Goal: Task Accomplishment & Management: Manage account settings

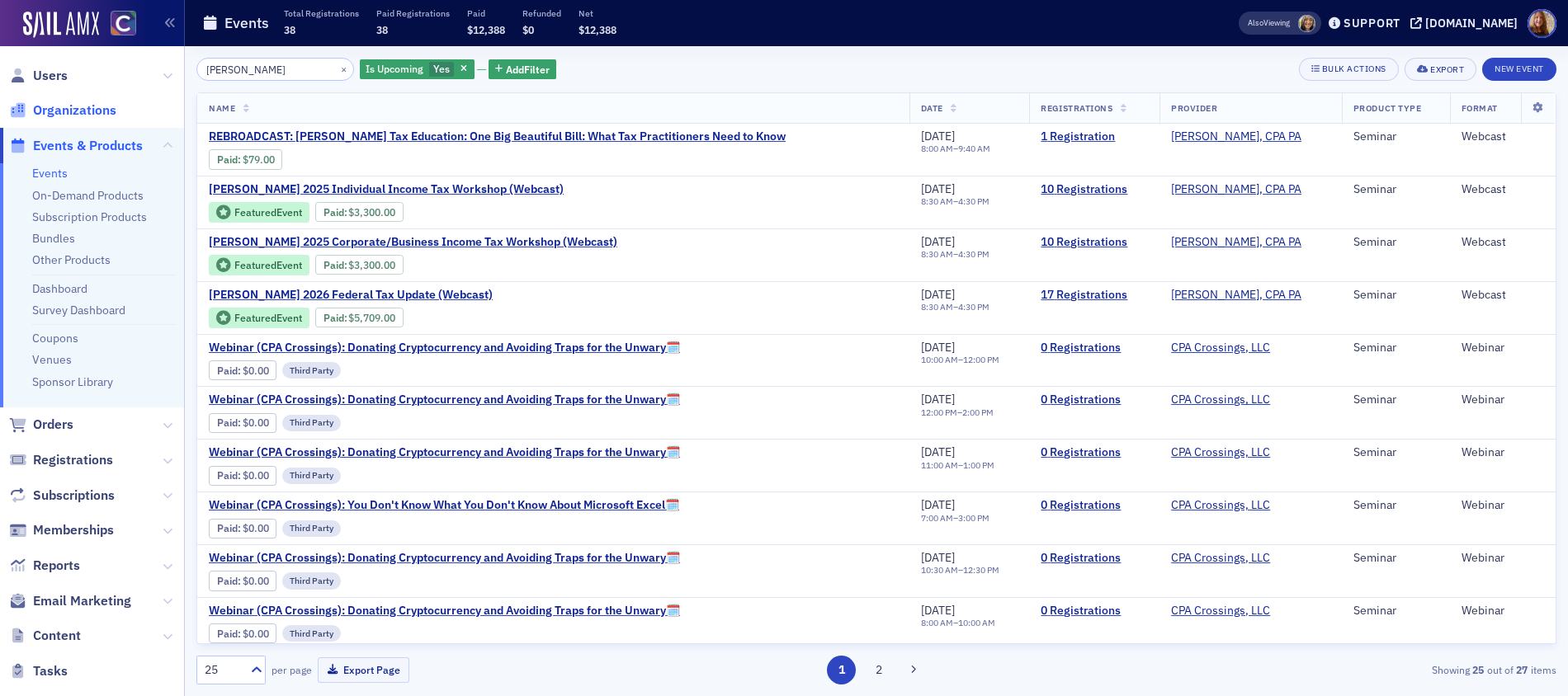
click at [75, 108] on span "Organizations" at bounding box center [75, 110] width 84 height 18
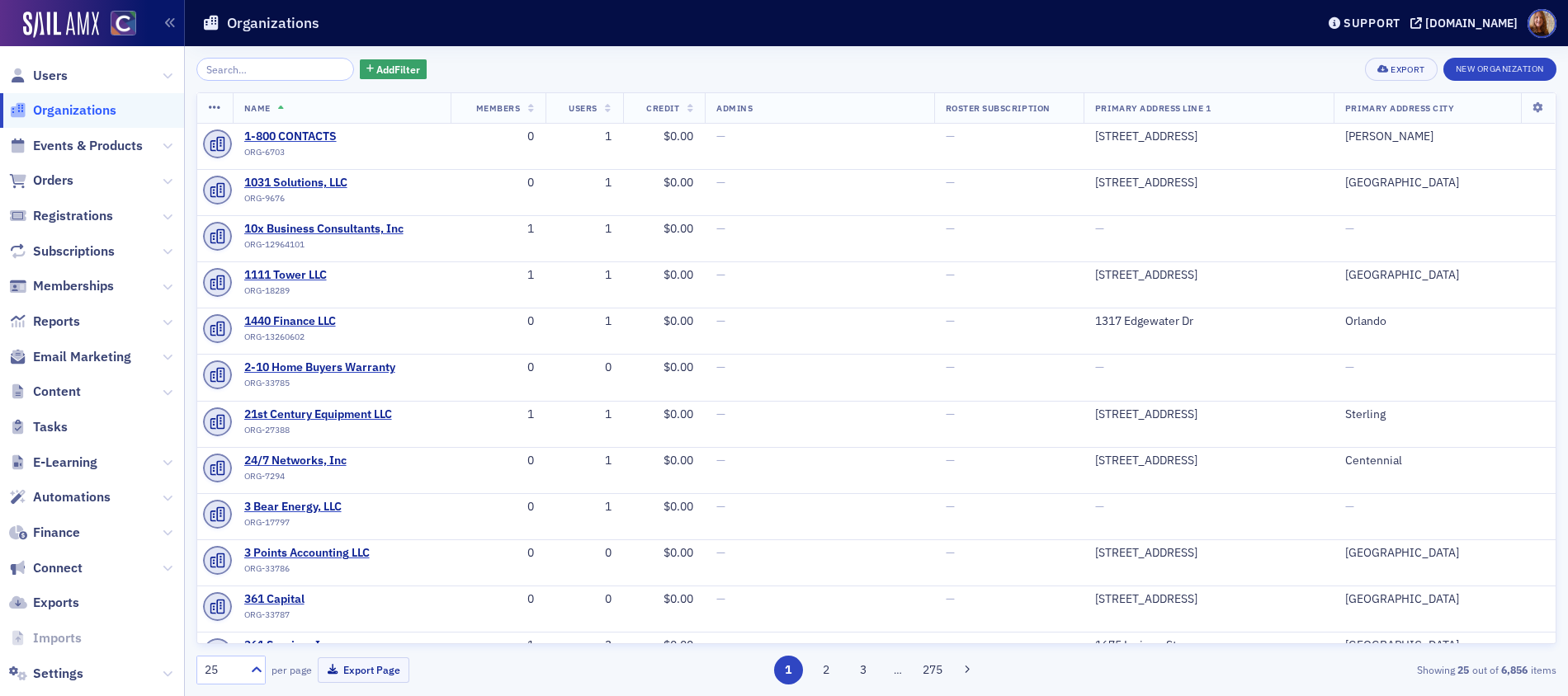
click at [231, 76] on input "search" at bounding box center [275, 69] width 157 height 23
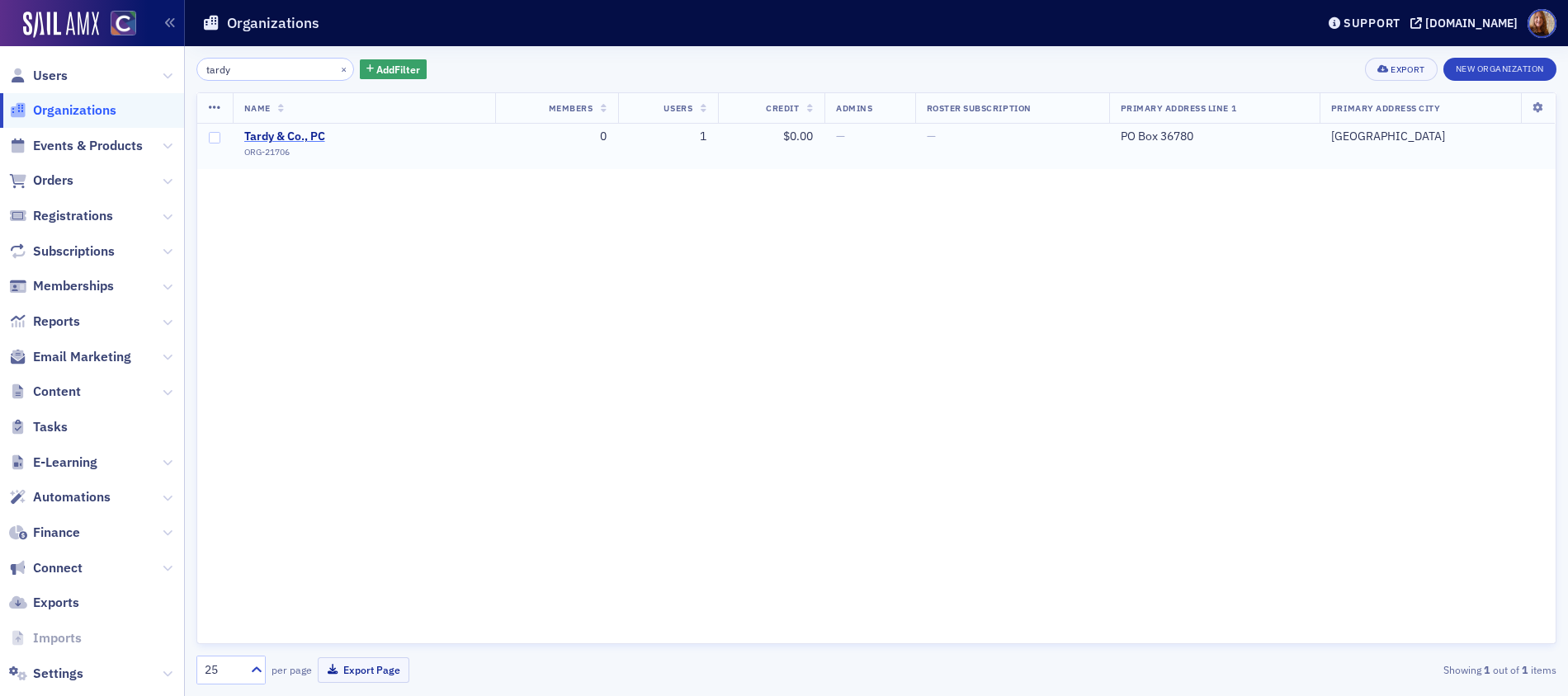
type input "tardy"
drag, startPoint x: 299, startPoint y: 130, endPoint x: 331, endPoint y: 125, distance: 32.4
click at [299, 131] on span "Tardy & Co., PC" at bounding box center [319, 137] width 151 height 15
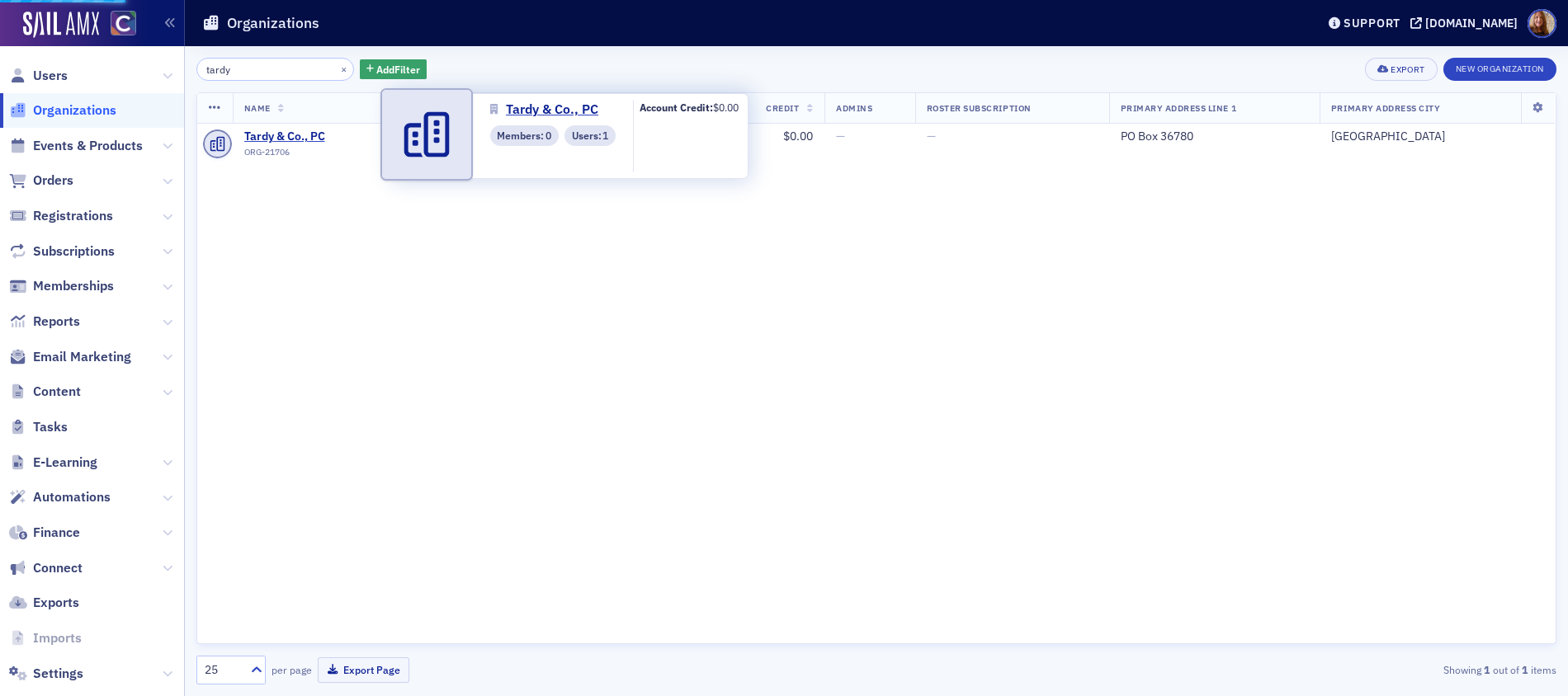
select select "US"
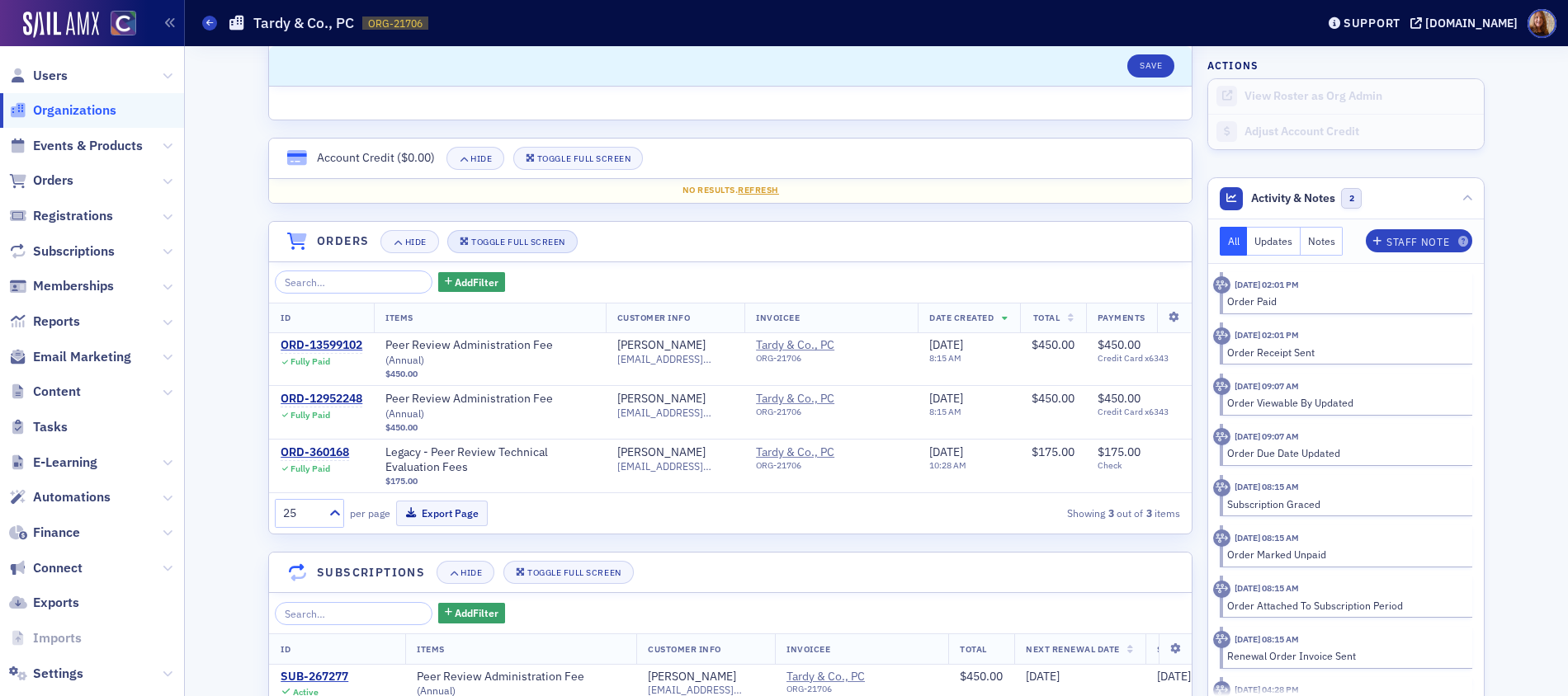
scroll to position [763, 0]
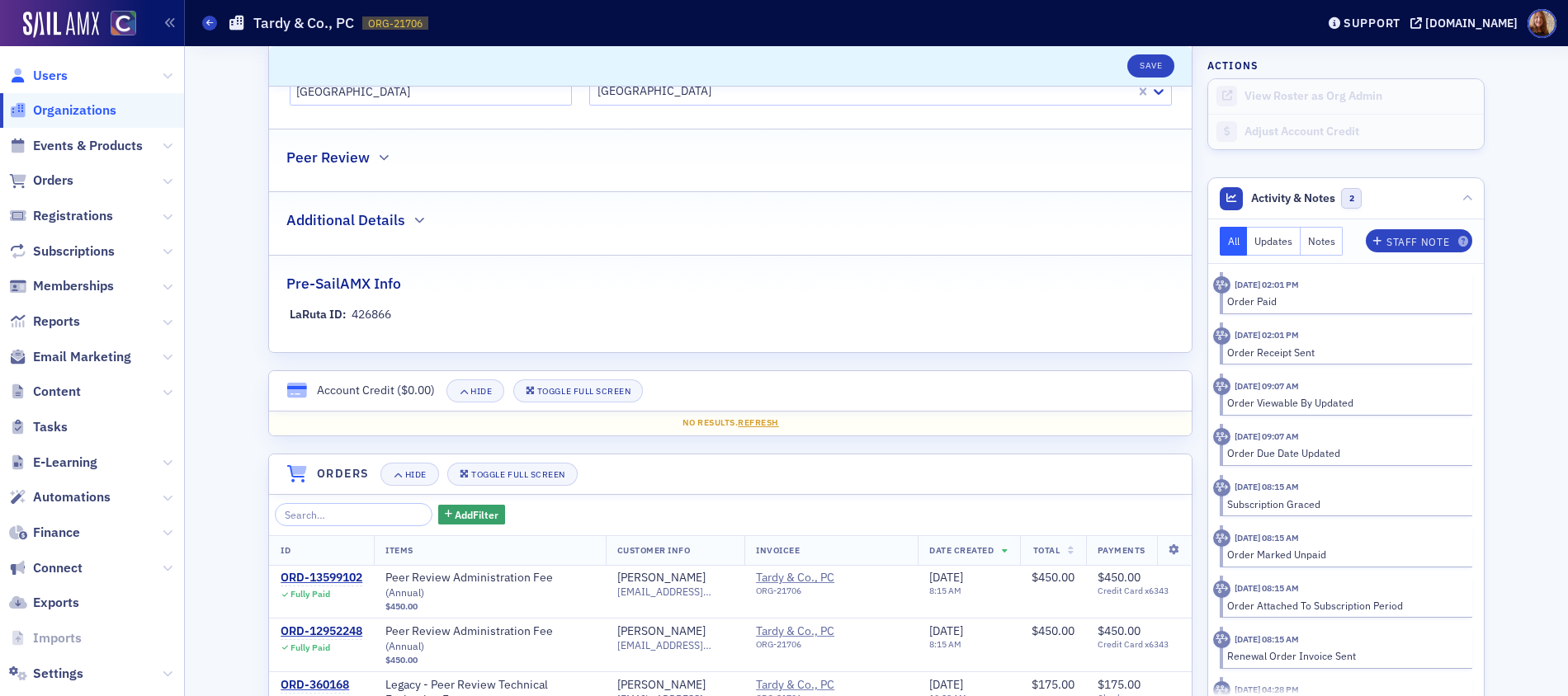
drag, startPoint x: 37, startPoint y: 68, endPoint x: 46, endPoint y: 70, distance: 9.2
click at [37, 68] on span "Users" at bounding box center [50, 76] width 34 height 18
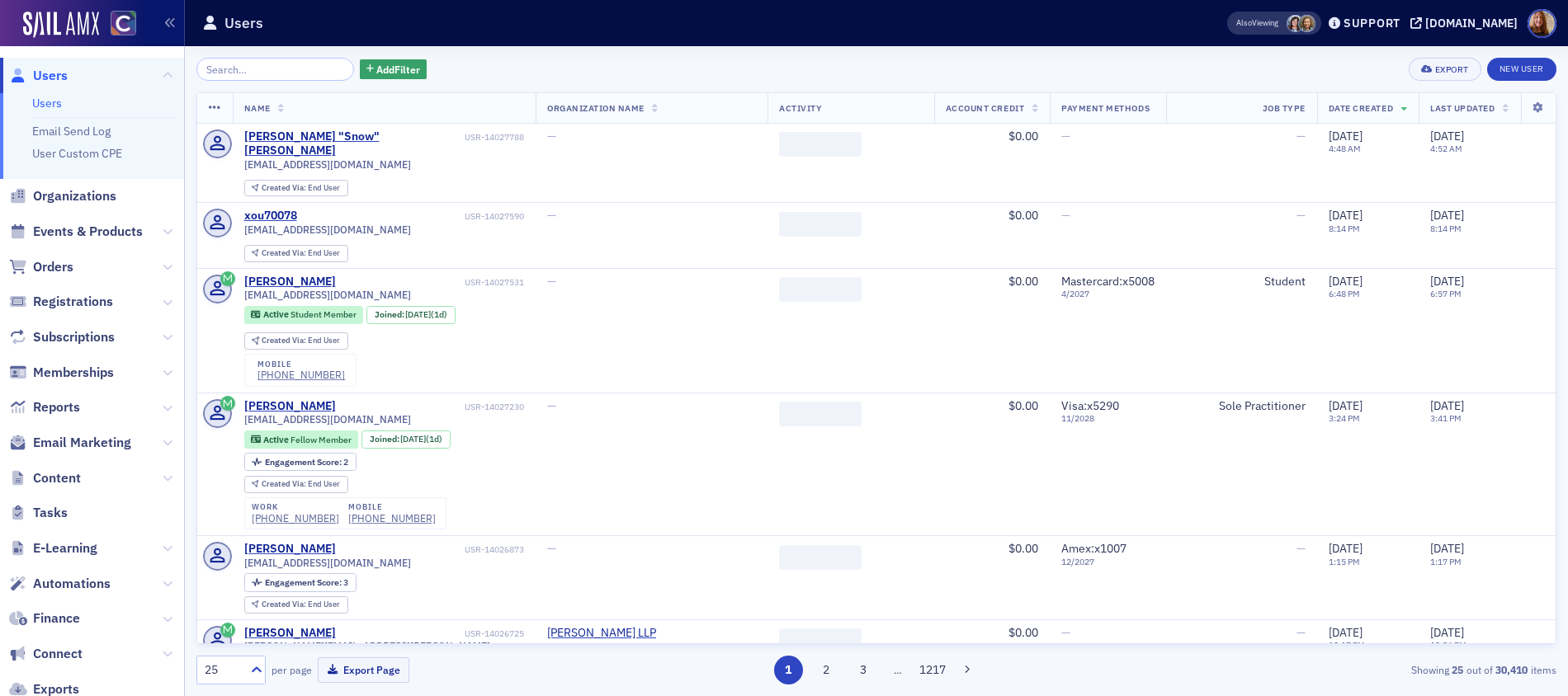
click at [264, 71] on input "search" at bounding box center [275, 69] width 157 height 23
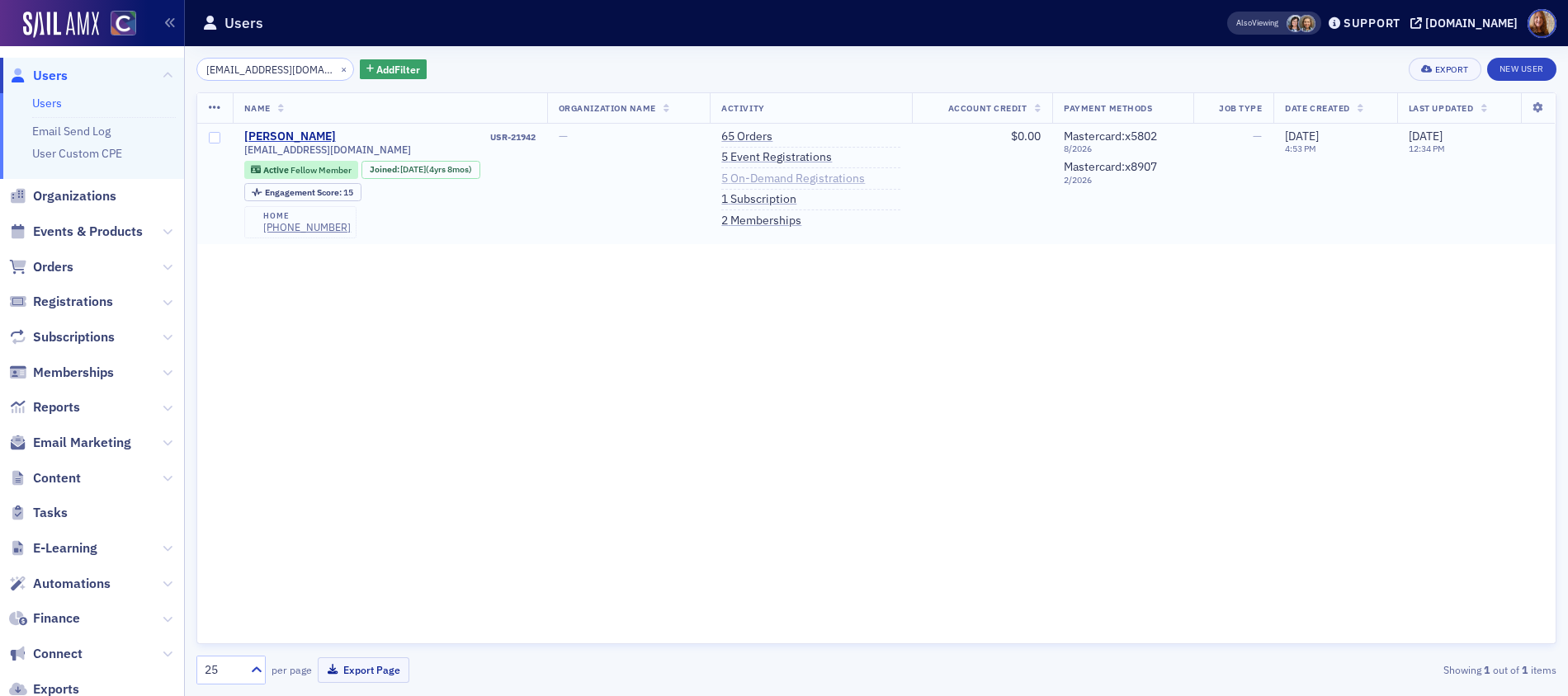
type input "[EMAIL_ADDRESS][DOMAIN_NAME]"
click at [795, 180] on link "5 On-Demand Registrations" at bounding box center [793, 179] width 144 height 15
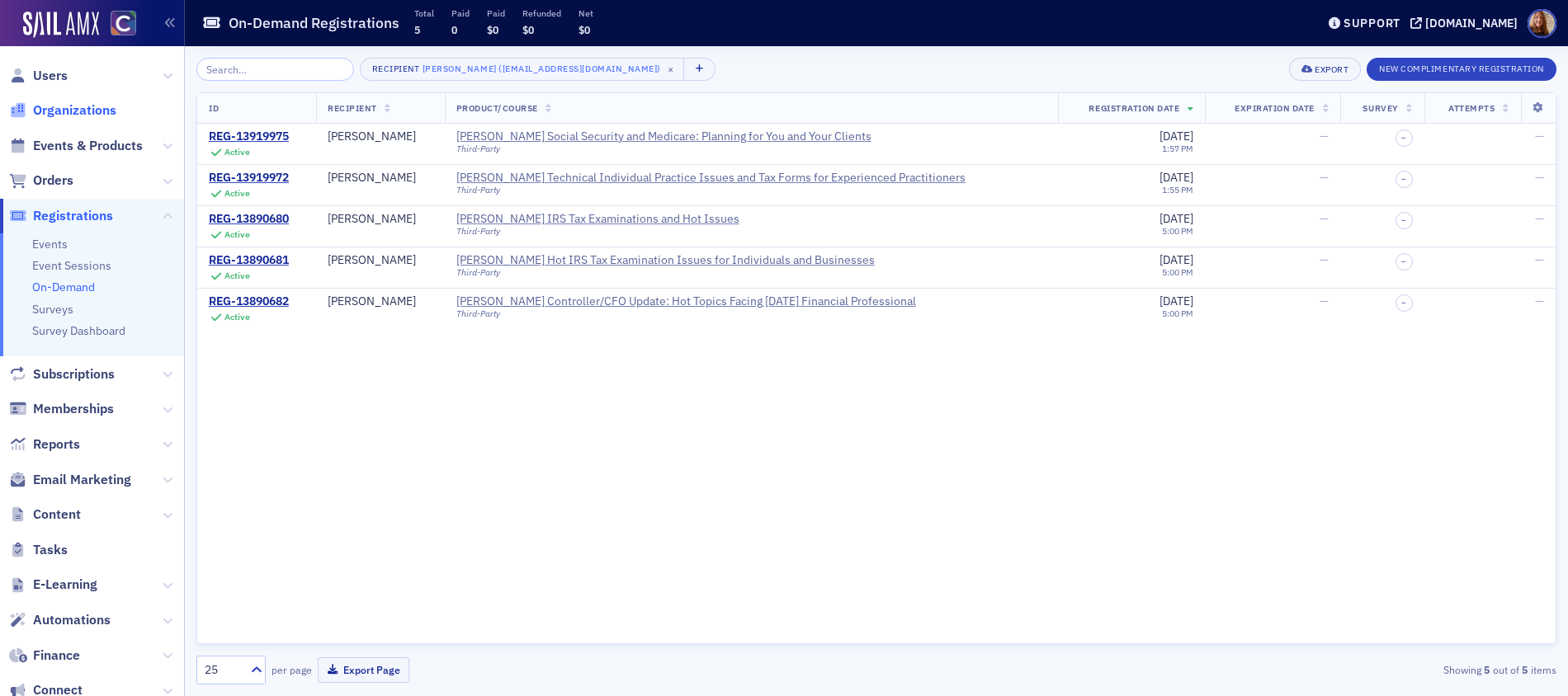
click at [69, 112] on span "Organizations" at bounding box center [75, 110] width 84 height 18
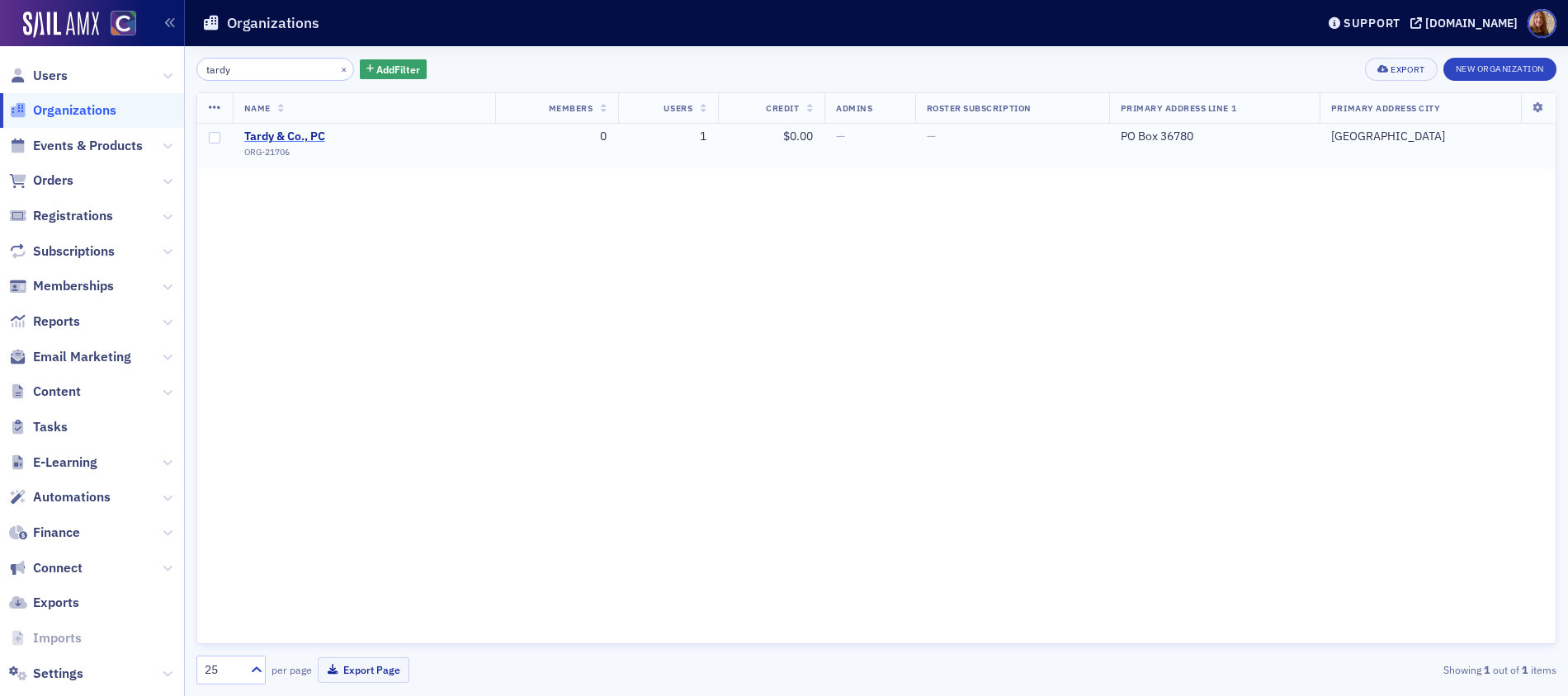
click at [282, 131] on span "Tardy & Co., PC" at bounding box center [319, 137] width 151 height 15
select select "US"
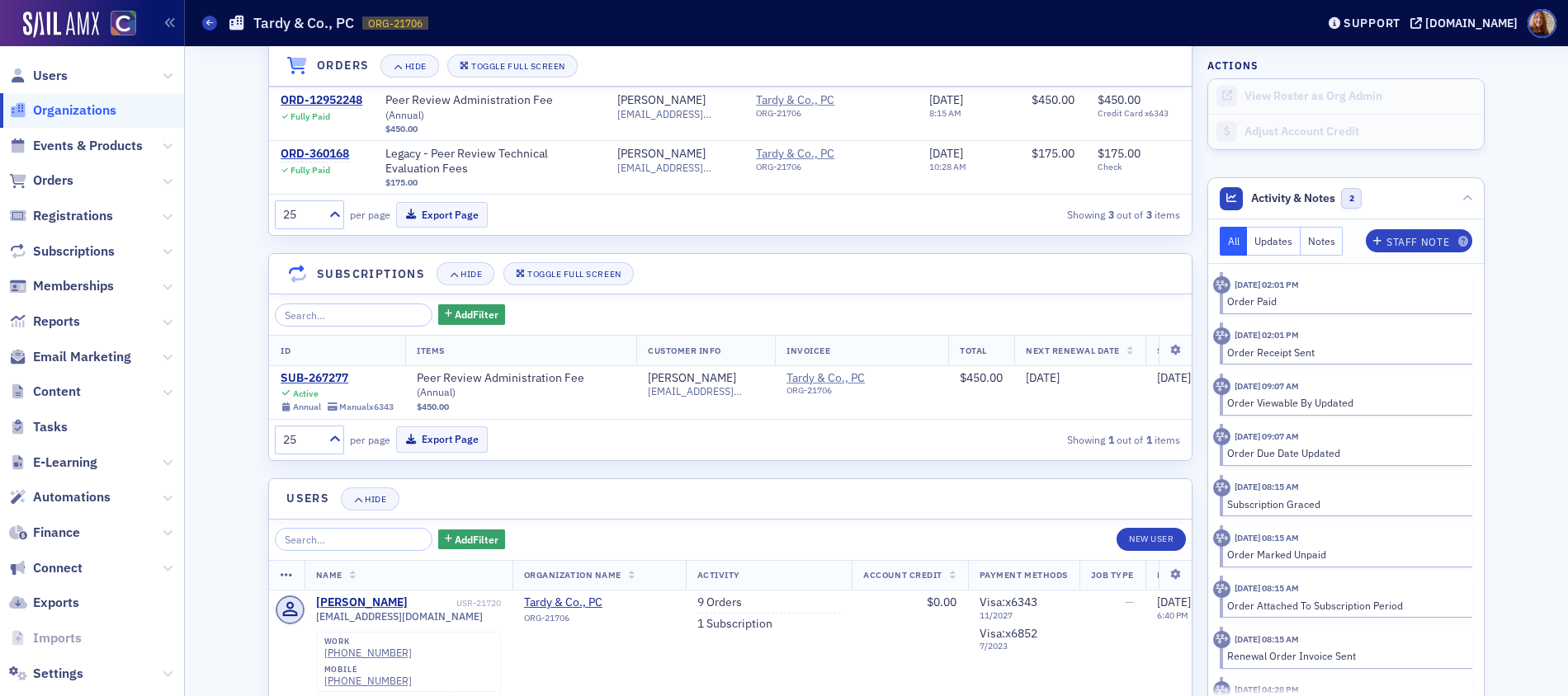
scroll to position [1296, 0]
click at [321, 371] on div "SUB-267277" at bounding box center [336, 377] width 113 height 15
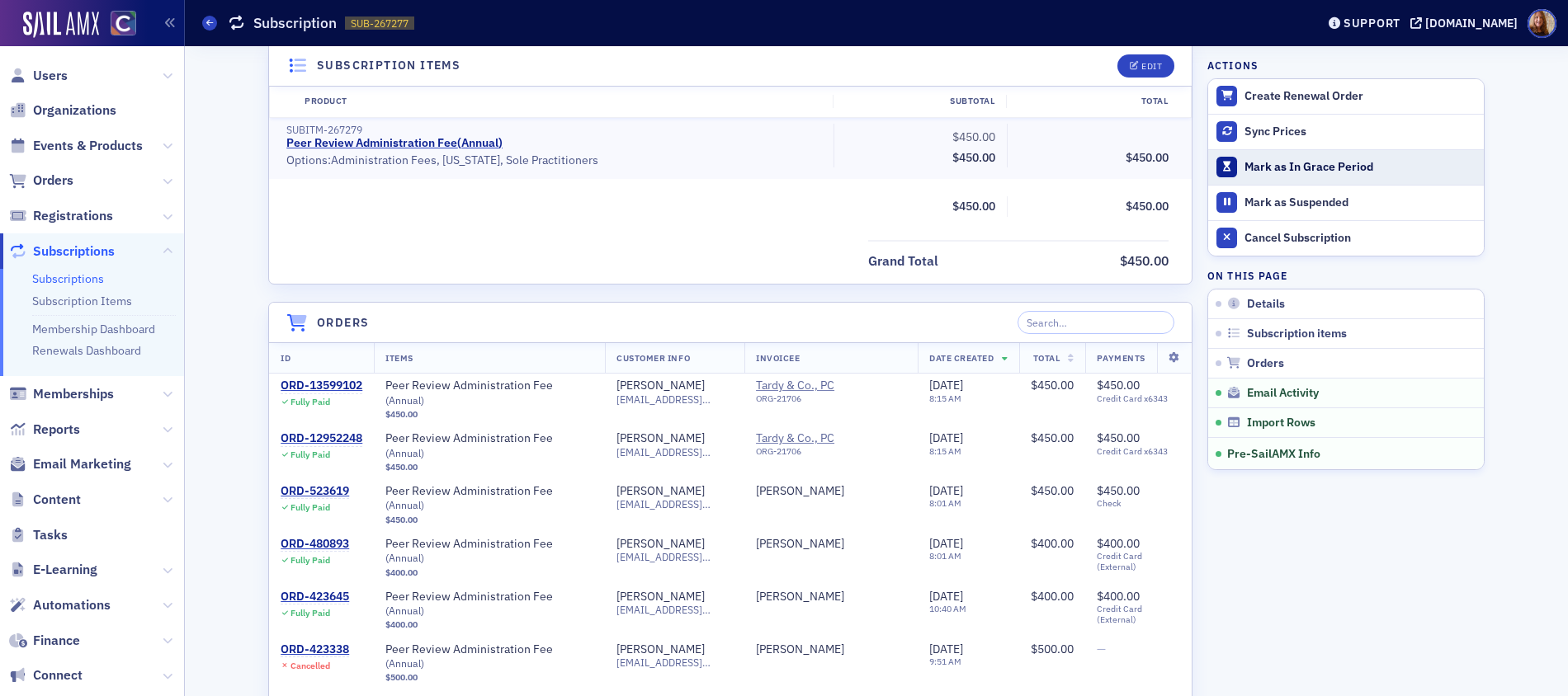
scroll to position [1296, 0]
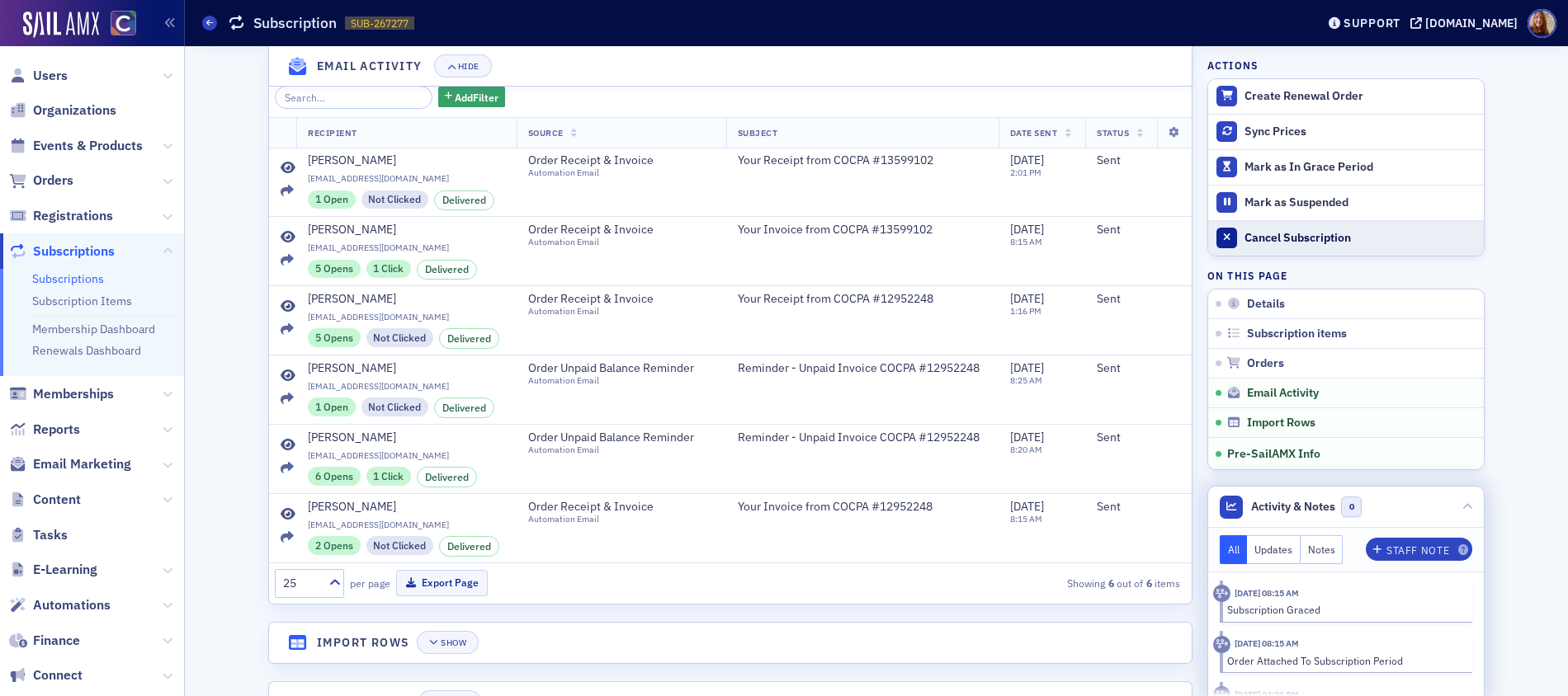
click at [1293, 240] on div "Cancel Subscription" at bounding box center [1359, 238] width 231 height 15
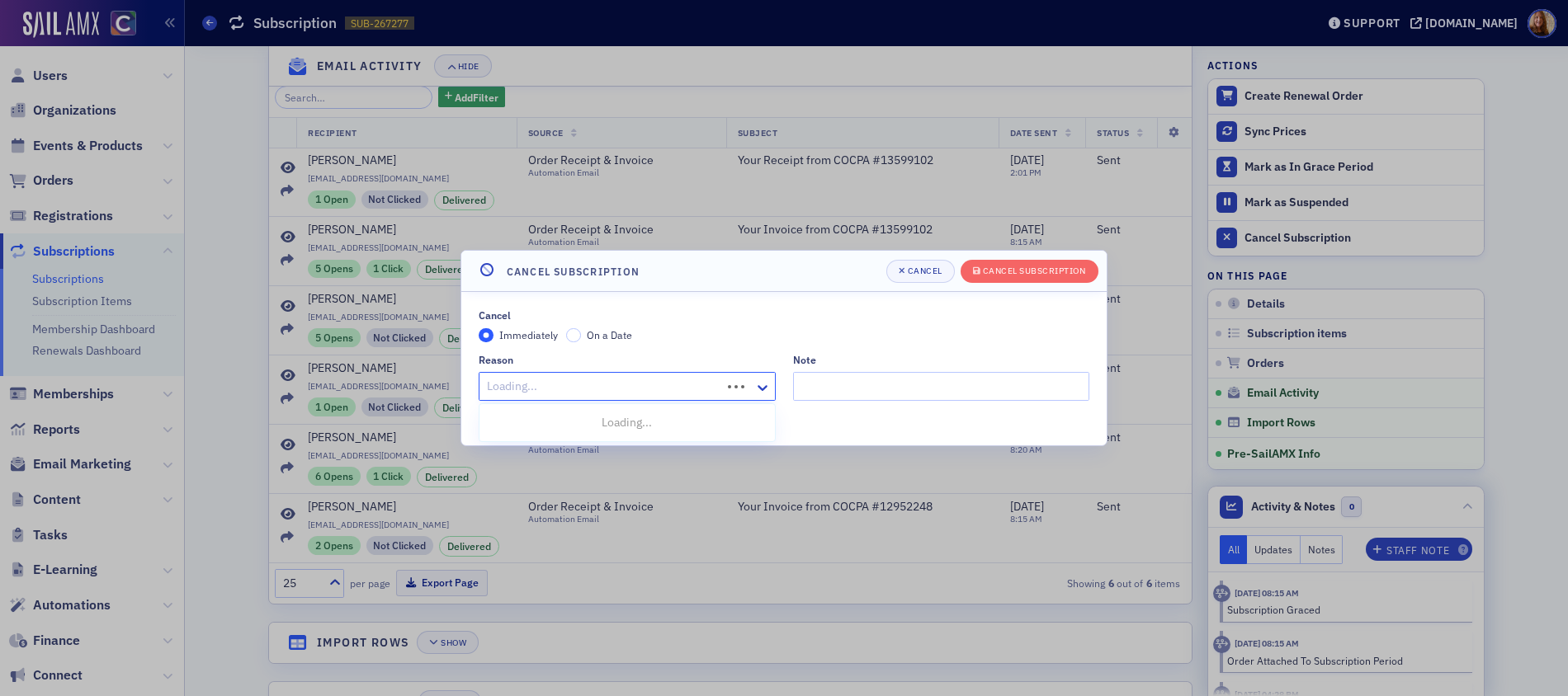
click at [572, 387] on div at bounding box center [602, 386] width 234 height 21
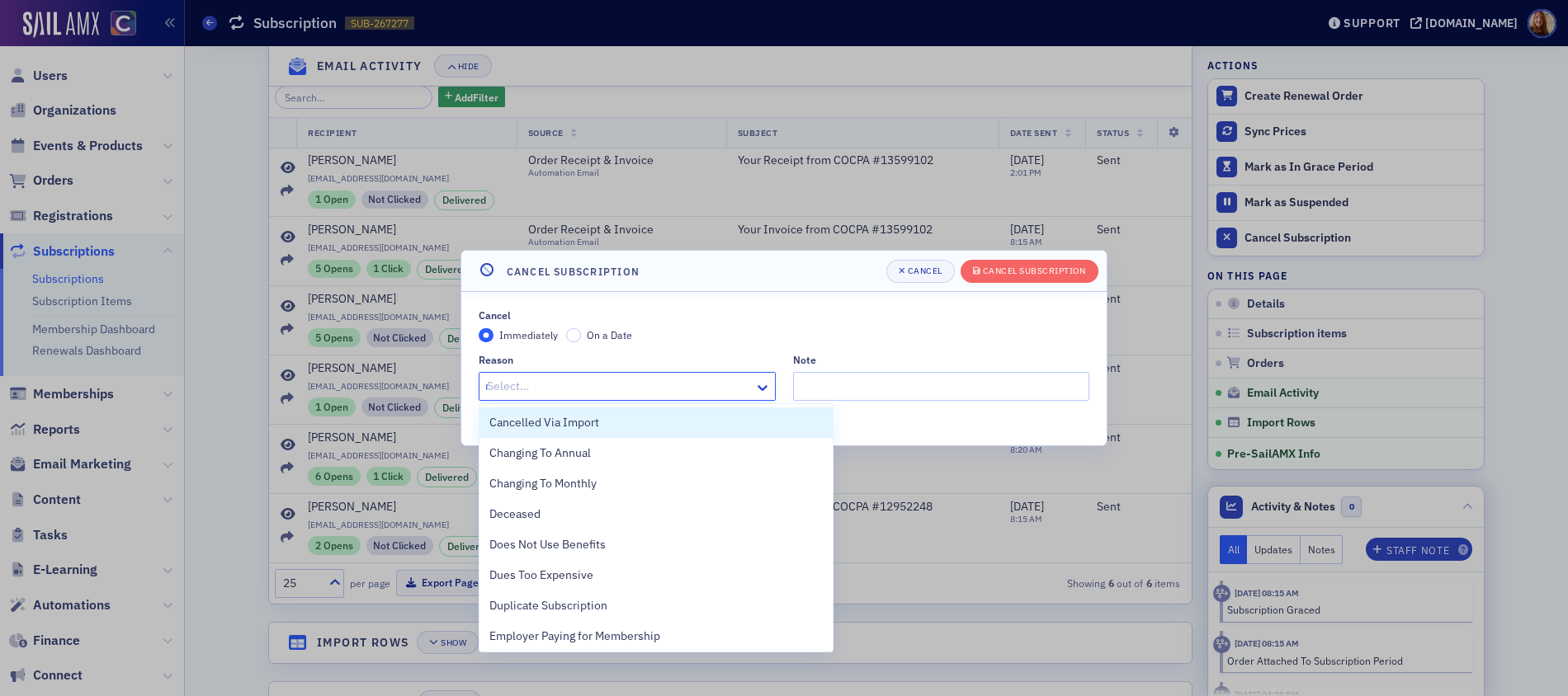
type input "re"
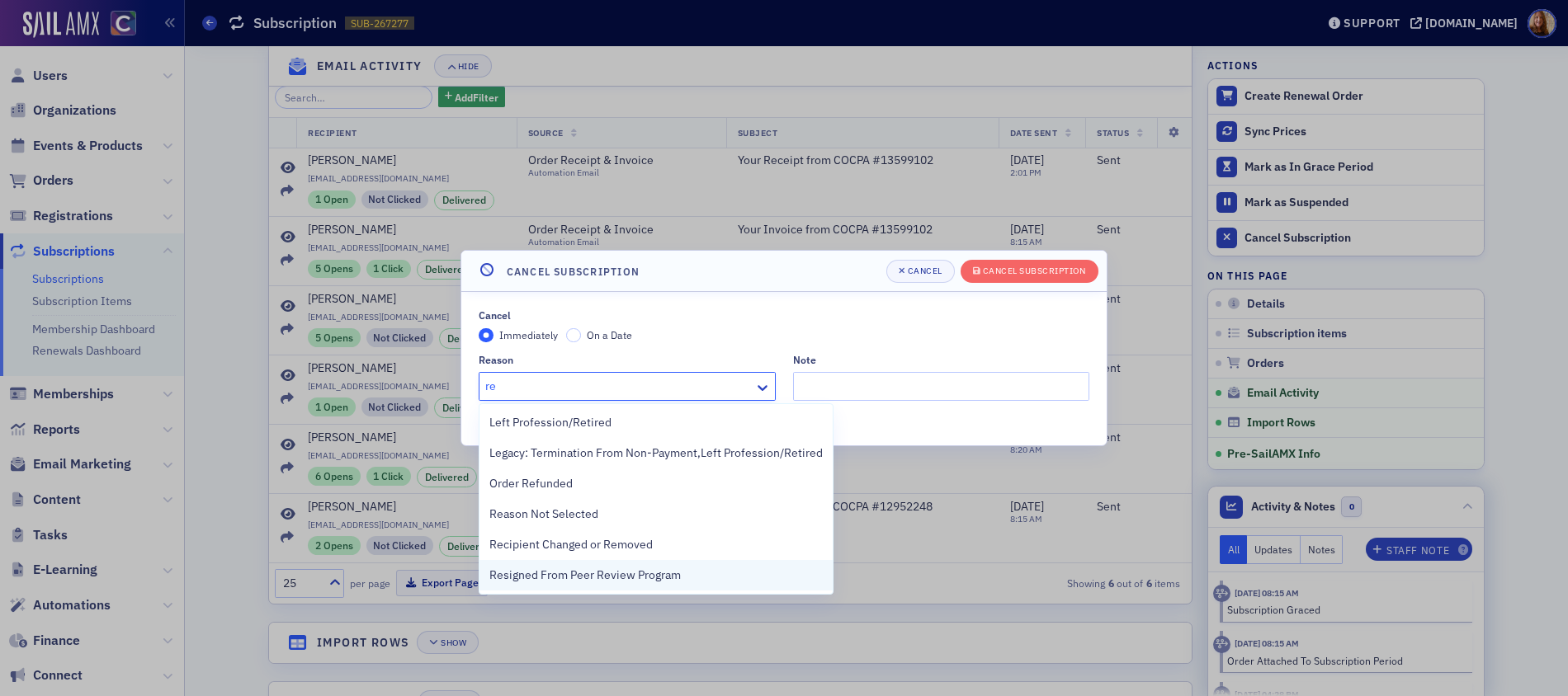
click at [588, 570] on span "Resigned From Peer Review Program" at bounding box center [585, 575] width 192 height 18
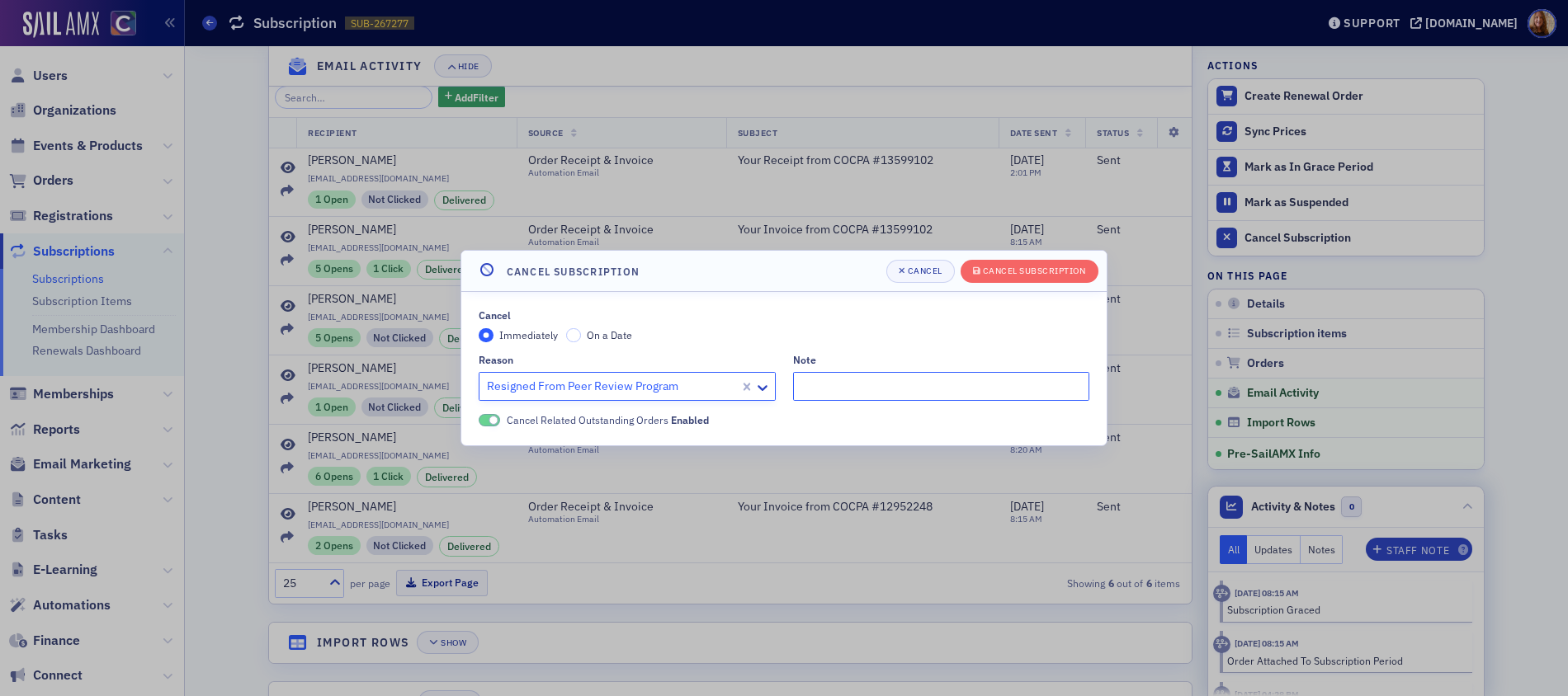
click at [851, 382] on input "Note" at bounding box center [941, 385] width 297 height 29
type input "Resigned in PRIMA"
click at [1025, 281] on button "Cancel Subscription" at bounding box center [1030, 270] width 138 height 23
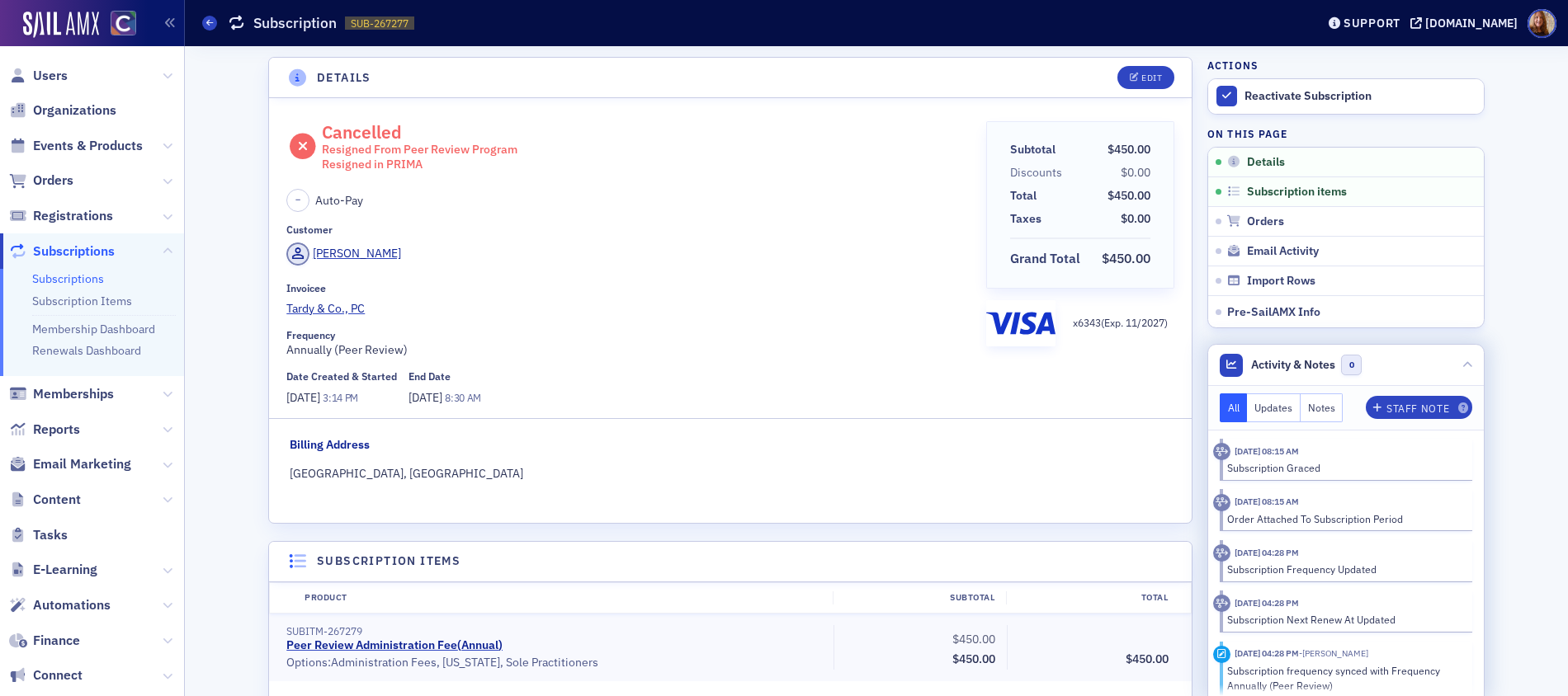
scroll to position [0, 0]
drag, startPoint x: 638, startPoint y: 352, endPoint x: 639, endPoint y: 332, distance: 20.0
click at [638, 351] on div "Frequency Annually (Peer Review)" at bounding box center [630, 345] width 688 height 29
click at [57, 108] on span "Organizations" at bounding box center [75, 110] width 84 height 18
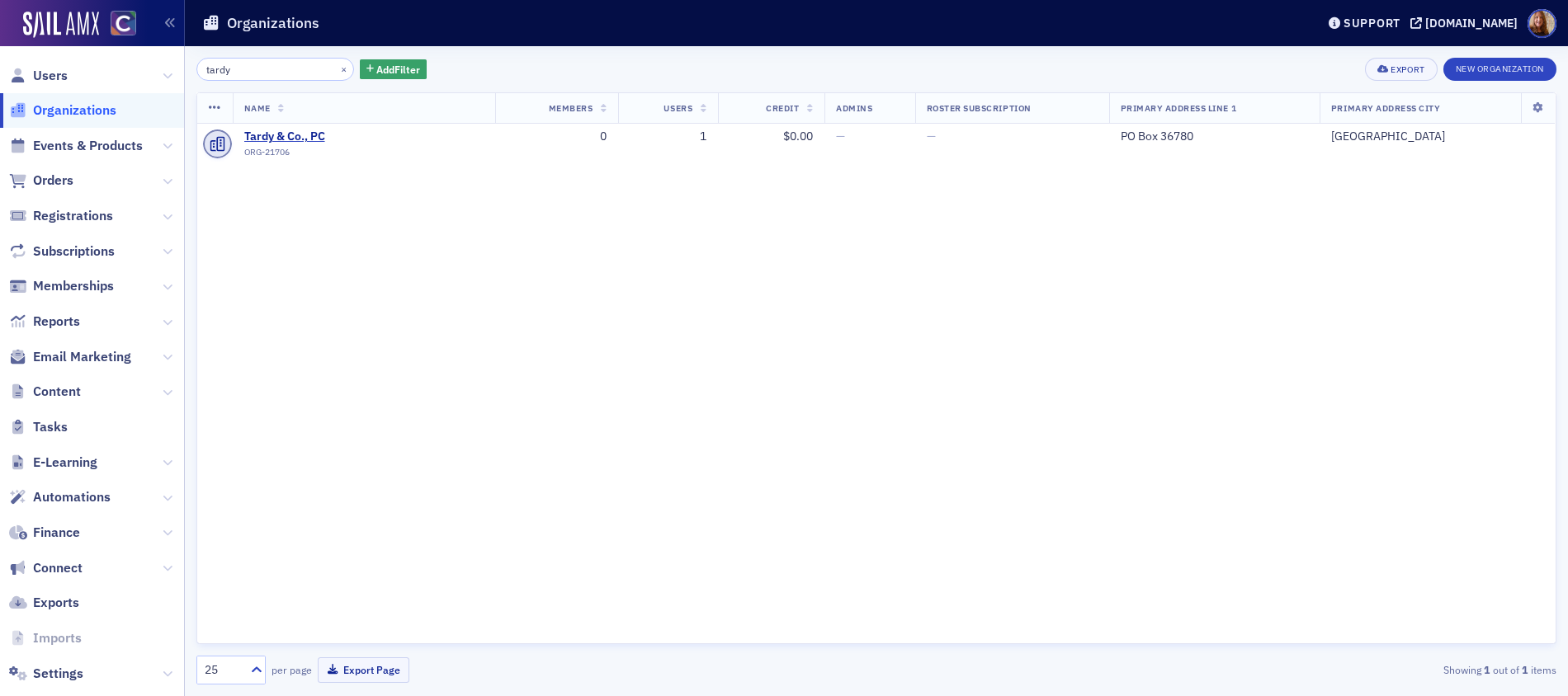
click at [251, 69] on input "tardy" at bounding box center [275, 69] width 157 height 23
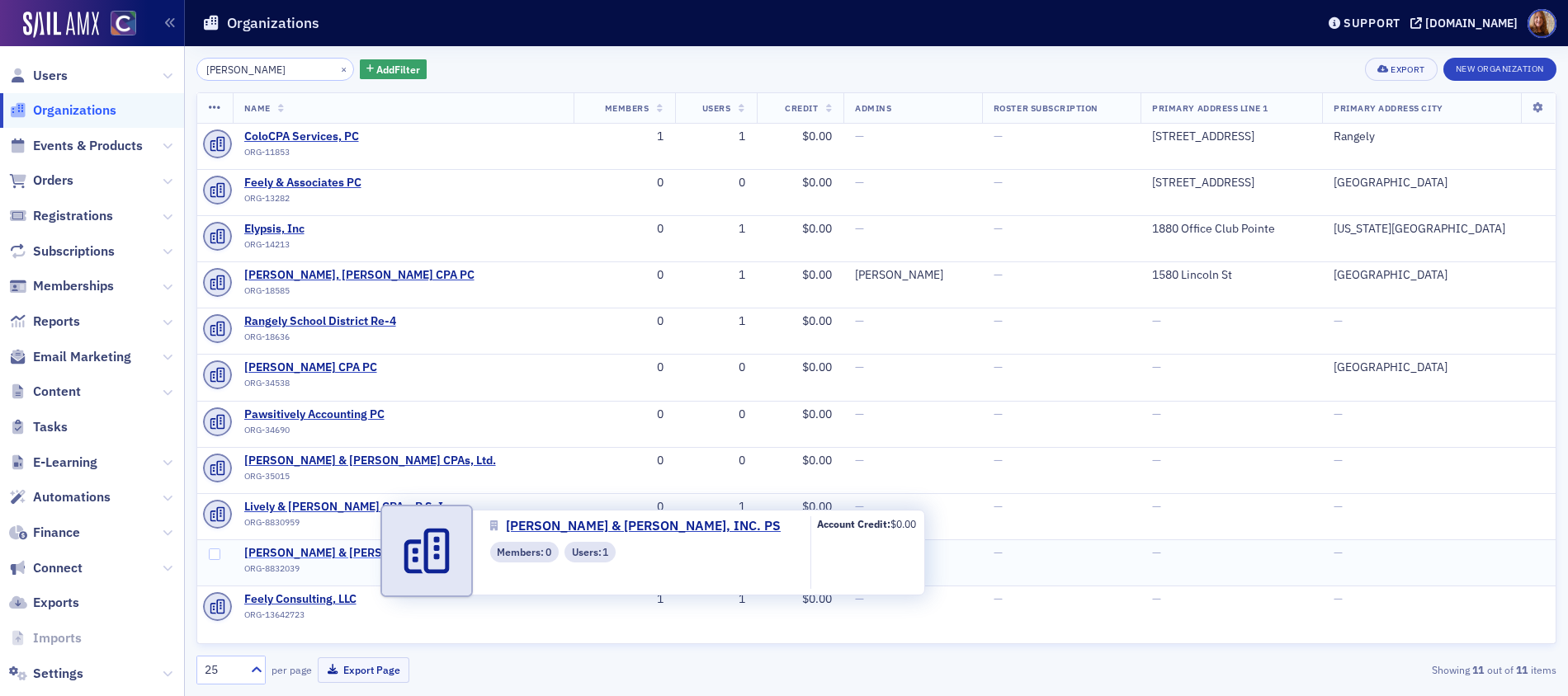
type input "[PERSON_NAME]"
click at [316, 556] on span "[PERSON_NAME] & [PERSON_NAME], INC. PS" at bounding box center [366, 552] width 244 height 15
select select "US"
